Goal: Transaction & Acquisition: Purchase product/service

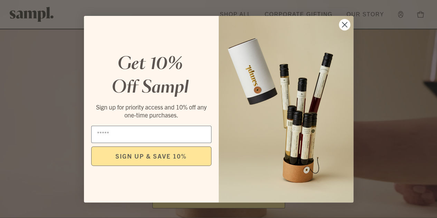
click at [348, 24] on circle "Close dialog" at bounding box center [344, 24] width 11 height 11
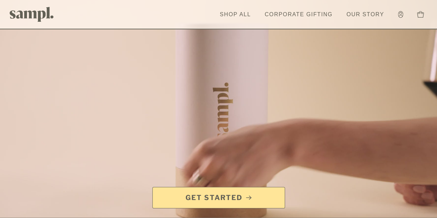
click at [241, 15] on link "Shop All" at bounding box center [235, 14] width 38 height 15
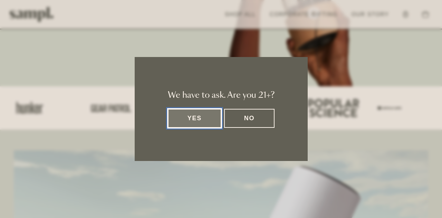
click at [209, 118] on button "Yes" at bounding box center [195, 118] width 54 height 19
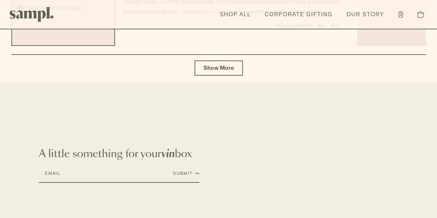
scroll to position [2603, 0]
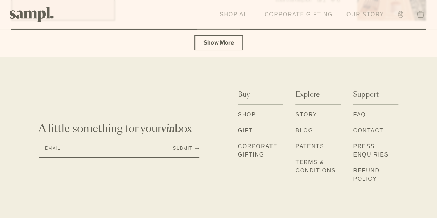
click at [242, 15] on link "Shop All" at bounding box center [235, 14] width 38 height 15
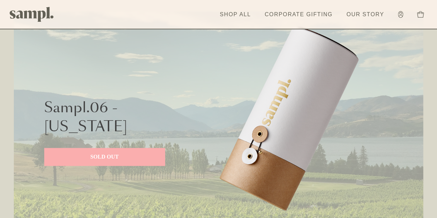
scroll to position [311, 0]
click at [111, 156] on p "SOLD OUT" at bounding box center [104, 157] width 107 height 8
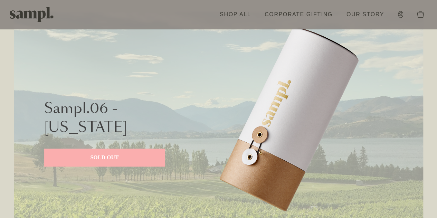
click at [110, 156] on p "SOLD OUT" at bounding box center [104, 157] width 107 height 8
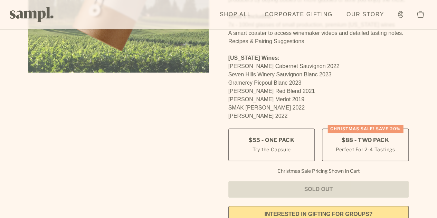
scroll to position [173, 0]
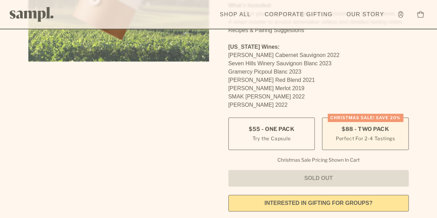
click at [349, 135] on small "Perfect For 2-4 Tastings" at bounding box center [365, 138] width 59 height 7
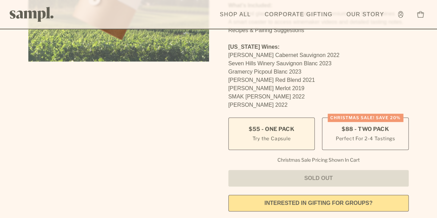
click at [288, 135] on small "Try the Capsule" at bounding box center [271, 138] width 38 height 7
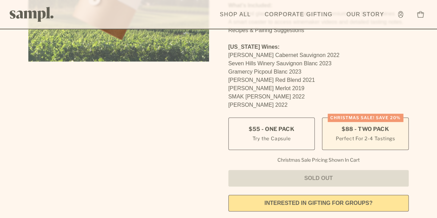
click at [374, 135] on small "Perfect For 2-4 Tastings" at bounding box center [365, 138] width 59 height 7
